Goal: Task Accomplishment & Management: Use online tool/utility

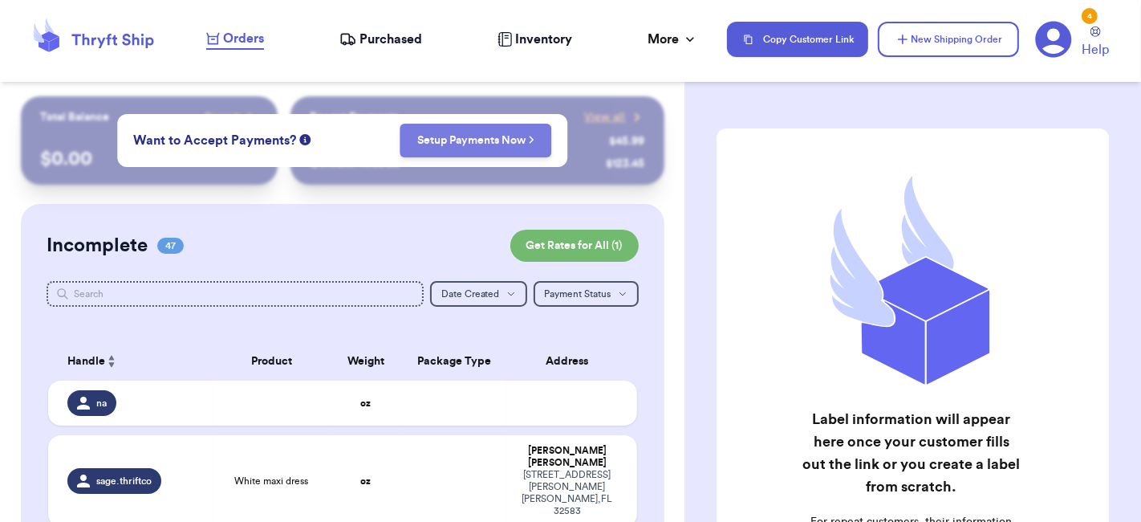
scroll to position [193, 0]
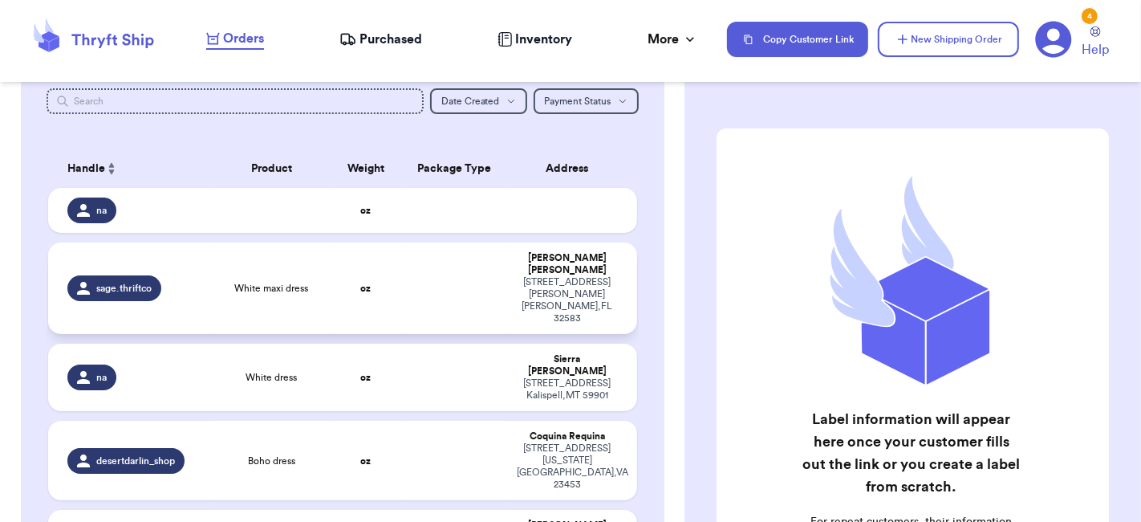
click at [546, 258] on div "[PERSON_NAME]" at bounding box center [567, 264] width 101 height 24
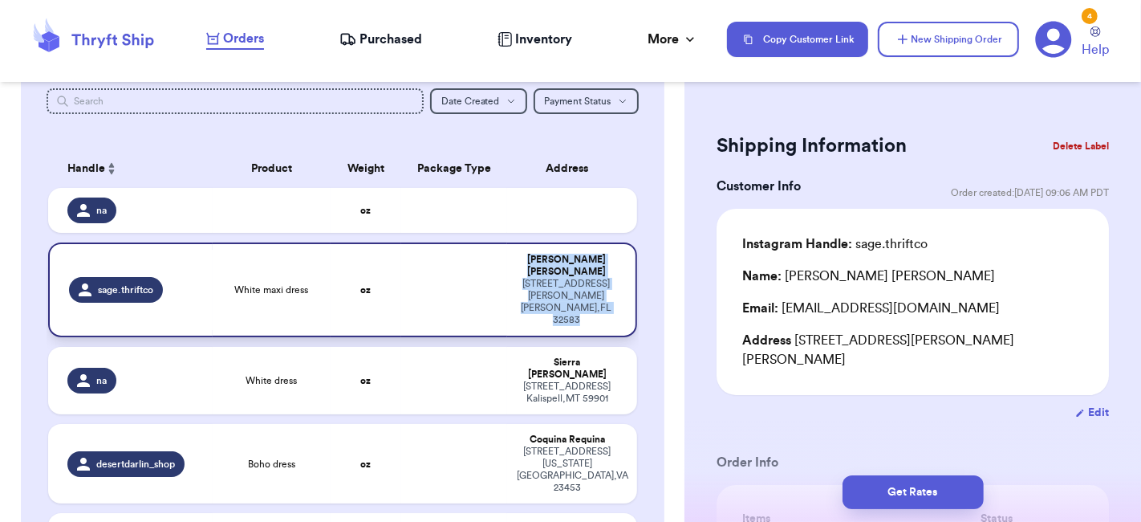
drag, startPoint x: 595, startPoint y: 282, endPoint x: 525, endPoint y: 261, distance: 73.9
click at [525, 261] on div "[PERSON_NAME] [STREET_ADDRESS][PERSON_NAME][PERSON_NAME]" at bounding box center [566, 290] width 99 height 72
copy div "[PERSON_NAME] [STREET_ADDRESS][PERSON_NAME][PERSON_NAME]"
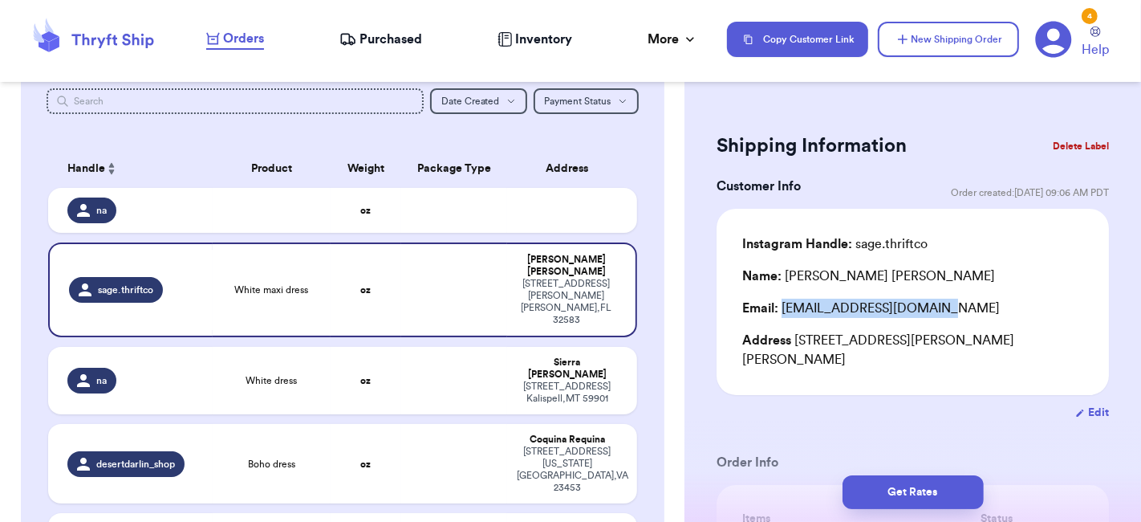
drag, startPoint x: 954, startPoint y: 311, endPoint x: 782, endPoint y: 314, distance: 172.5
click at [782, 314] on div "Email: [EMAIL_ADDRESS][DOMAIN_NAME]" at bounding box center [912, 307] width 341 height 19
drag, startPoint x: 944, startPoint y: 305, endPoint x: 782, endPoint y: 315, distance: 161.6
click at [782, 315] on div "Email: [EMAIL_ADDRESS][DOMAIN_NAME]" at bounding box center [912, 307] width 341 height 19
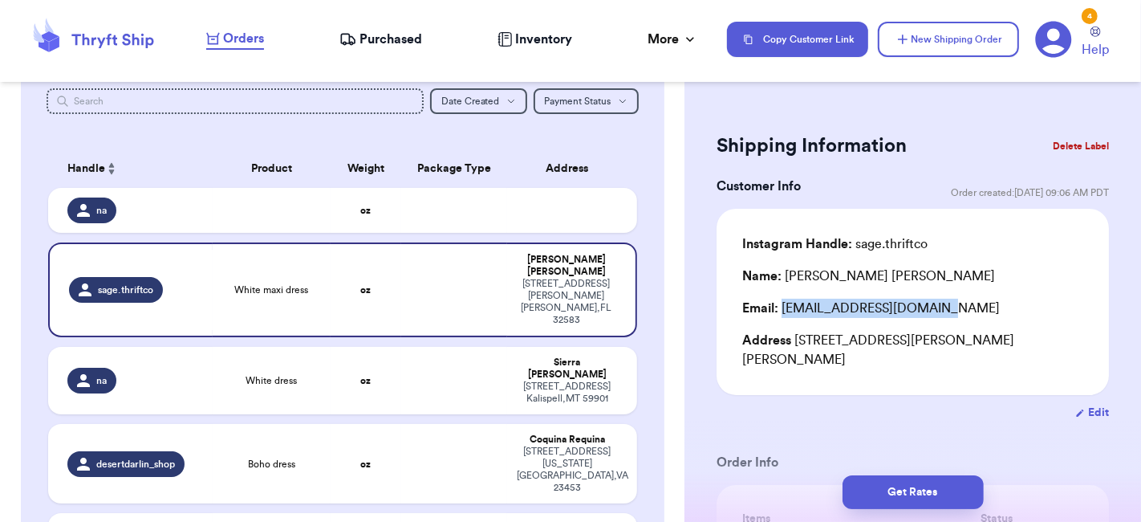
copy div "[EMAIL_ADDRESS][DOMAIN_NAME]"
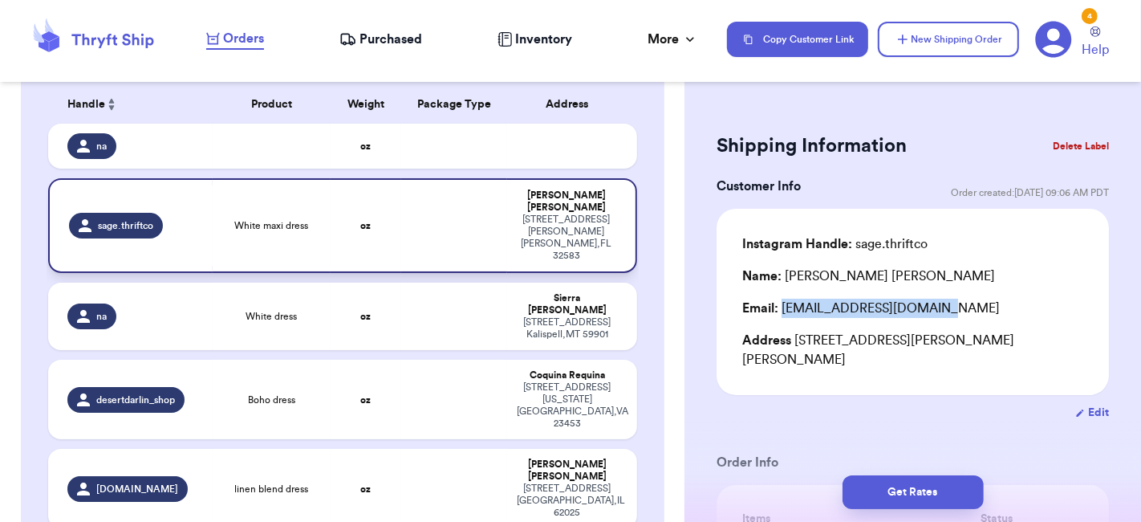
scroll to position [263, 0]
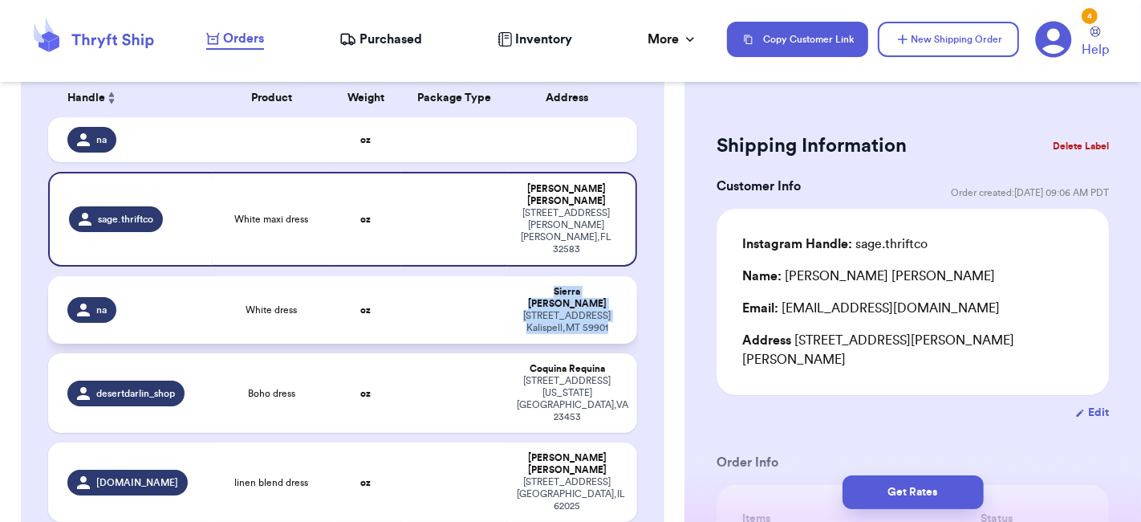
drag, startPoint x: 603, startPoint y: 277, endPoint x: 510, endPoint y: 254, distance: 96.5
click at [517, 286] on div "Sierra [PERSON_NAME] [STREET_ADDRESS]" at bounding box center [567, 310] width 101 height 48
type input "White dress"
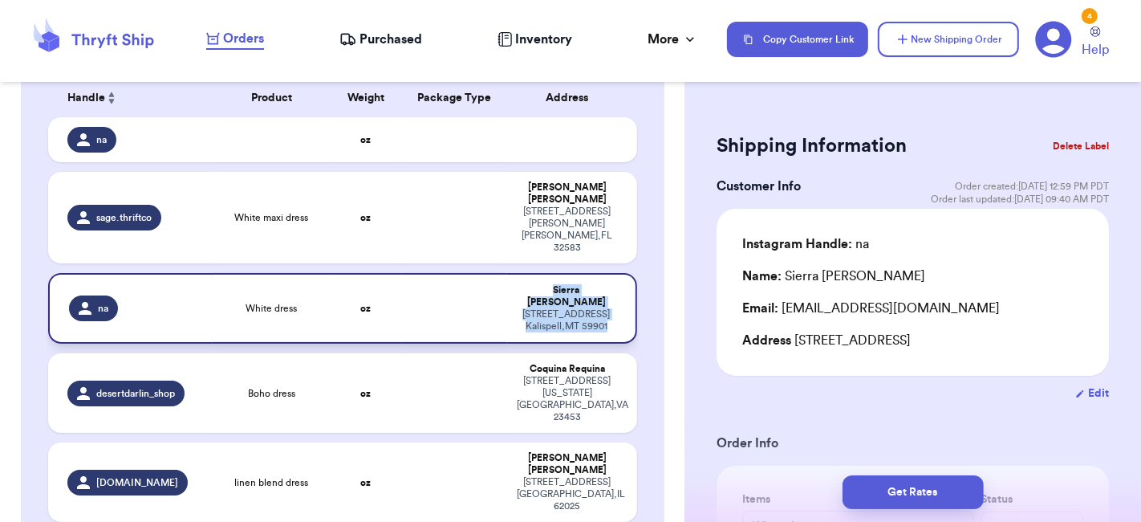
copy div "Sierra [PERSON_NAME] [STREET_ADDRESS]"
